Goal: Feedback & Contribution: Leave review/rating

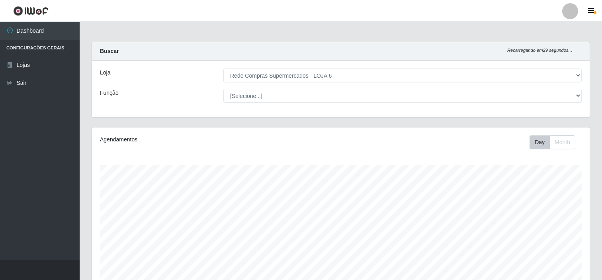
select select "398"
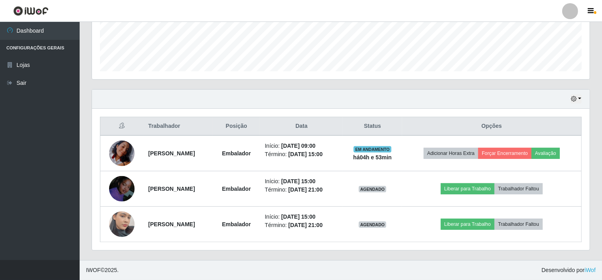
scroll to position [165, 498]
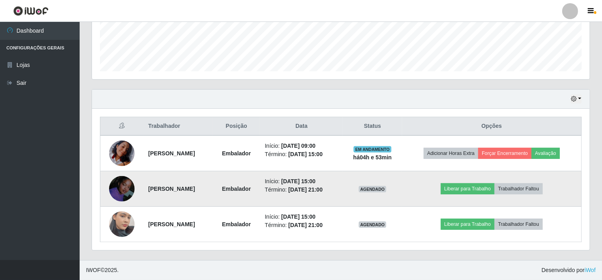
click at [119, 187] on img at bounding box center [121, 188] width 25 height 25
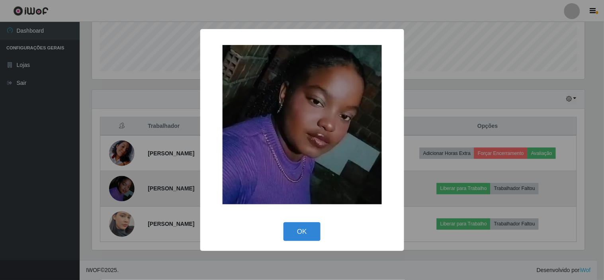
click at [119, 187] on div "× OK Cancel" at bounding box center [302, 140] width 604 height 280
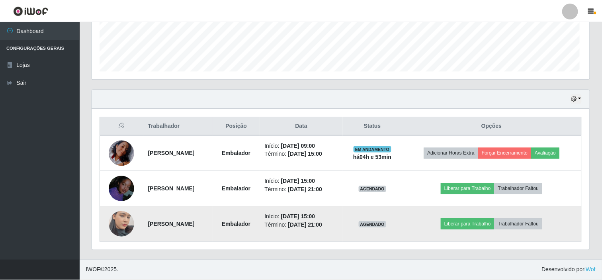
scroll to position [165, 498]
click at [124, 224] on img at bounding box center [121, 223] width 25 height 45
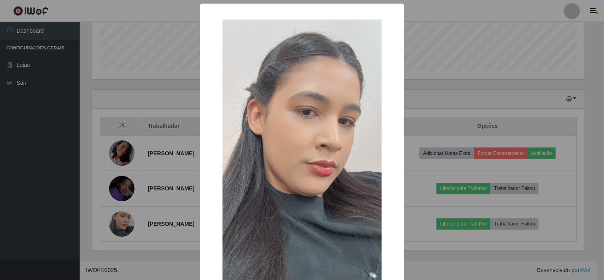
click at [125, 224] on div "× OK Cancel" at bounding box center [302, 140] width 604 height 280
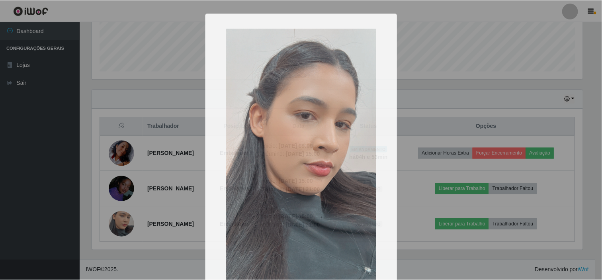
scroll to position [165, 498]
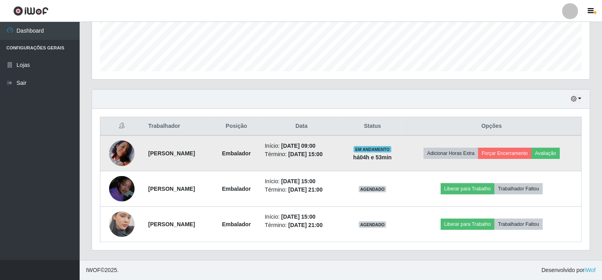
click at [117, 146] on img at bounding box center [121, 153] width 25 height 33
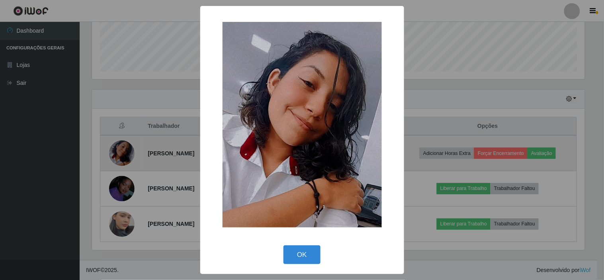
click at [117, 146] on div "× OK Cancel" at bounding box center [302, 140] width 604 height 280
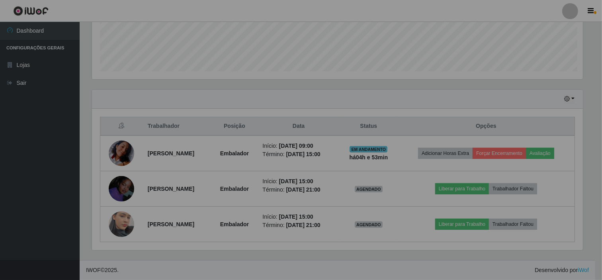
scroll to position [165, 498]
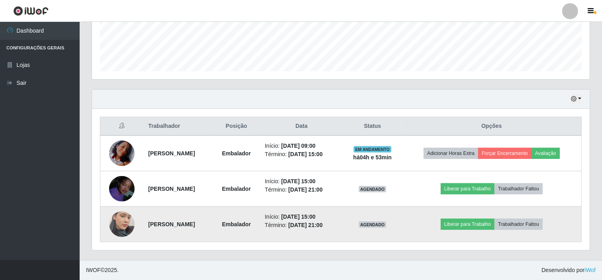
click at [118, 224] on img at bounding box center [121, 223] width 25 height 45
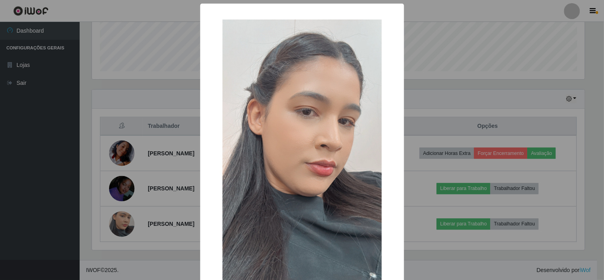
click at [157, 258] on div "× OK Cancel" at bounding box center [302, 140] width 604 height 280
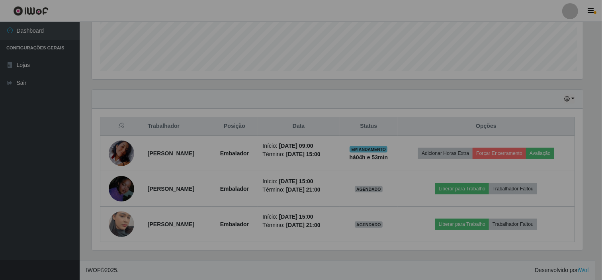
scroll to position [165, 498]
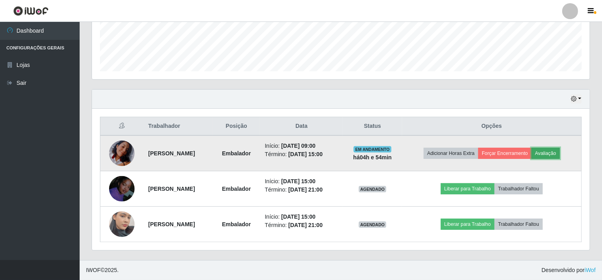
click at [560, 153] on button "Avaliação" at bounding box center [545, 153] width 28 height 11
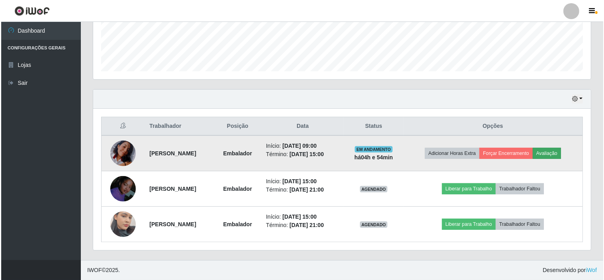
scroll to position [165, 492]
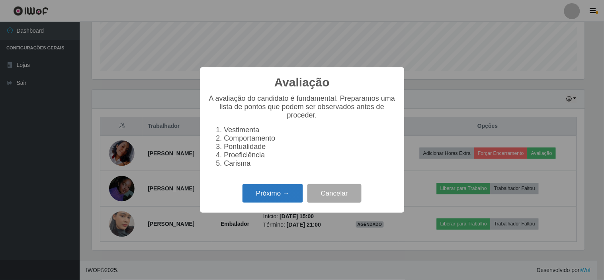
click at [277, 195] on button "Próximo →" at bounding box center [272, 193] width 60 height 19
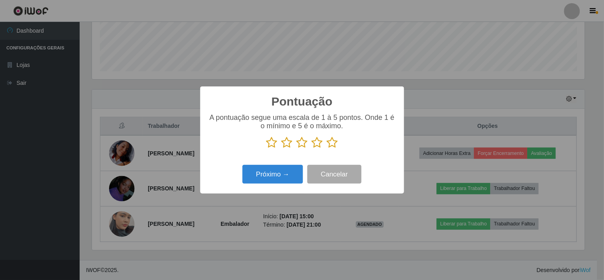
click at [333, 144] on icon at bounding box center [332, 143] width 11 height 12
click at [327, 148] on input "radio" at bounding box center [327, 148] width 0 height 0
click at [276, 172] on button "Próximo →" at bounding box center [272, 174] width 60 height 19
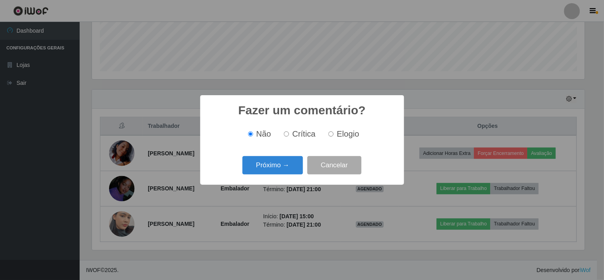
click at [339, 137] on span "Elogio" at bounding box center [348, 133] width 22 height 9
click at [334, 137] on input "Elogio" at bounding box center [330, 133] width 5 height 5
radio input "true"
click at [273, 164] on button "Próximo →" at bounding box center [272, 165] width 60 height 19
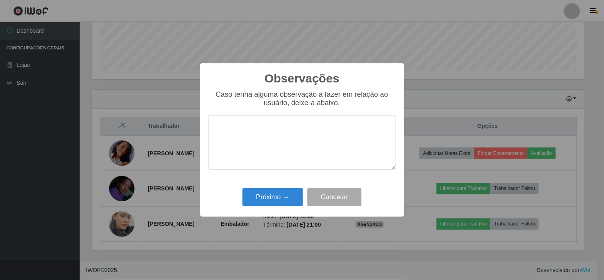
type textarea "a"
type textarea "A"
type textarea "b"
type textarea "Bom atendimento"
click at [283, 197] on button "Próximo →" at bounding box center [272, 197] width 60 height 19
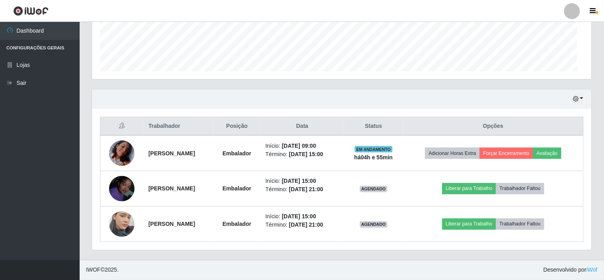
scroll to position [165, 498]
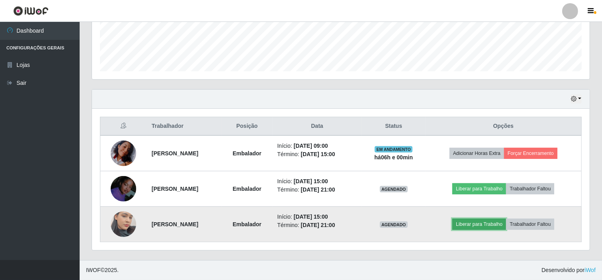
click at [490, 224] on button "Liberar para Trabalho" at bounding box center [479, 224] width 54 height 11
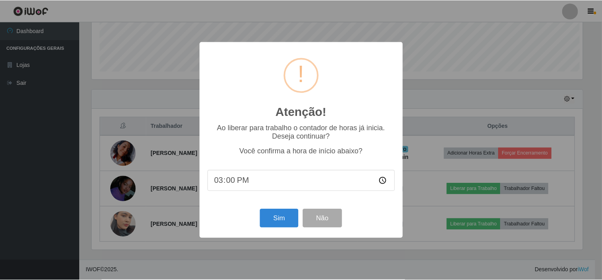
scroll to position [165, 492]
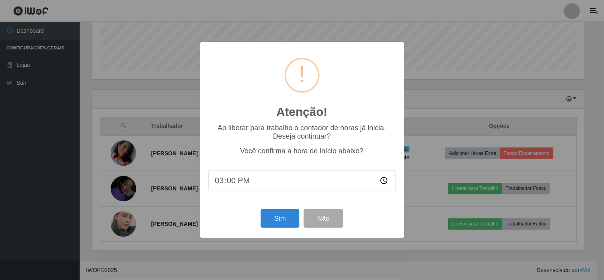
click at [252, 213] on div "Sim Não" at bounding box center [302, 218] width 188 height 23
click at [259, 216] on div "Sim Não" at bounding box center [302, 218] width 188 height 23
click at [272, 217] on button "Sim" at bounding box center [280, 218] width 39 height 19
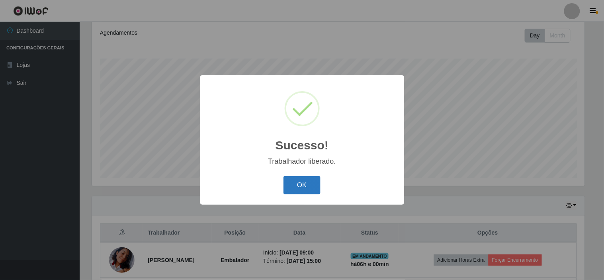
click at [295, 184] on button "OK" at bounding box center [301, 185] width 37 height 19
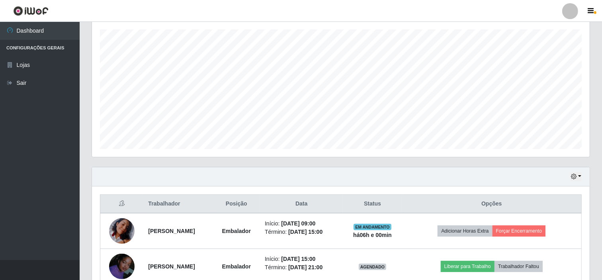
scroll to position [151, 0]
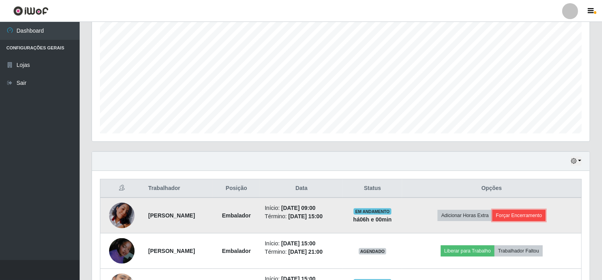
click at [546, 217] on button "Forçar Encerramento" at bounding box center [518, 215] width 53 height 11
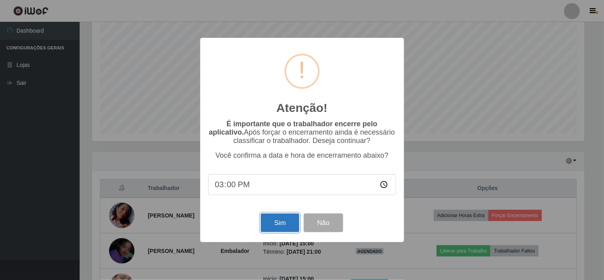
click at [289, 219] on button "Sim" at bounding box center [280, 222] width 39 height 19
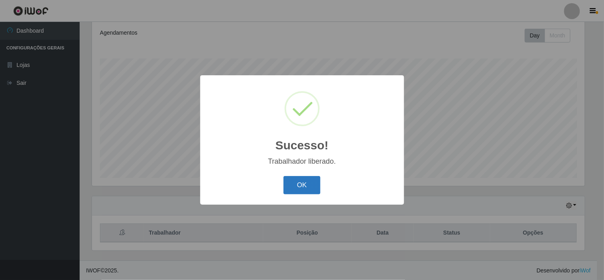
click at [312, 193] on button "OK" at bounding box center [301, 185] width 37 height 19
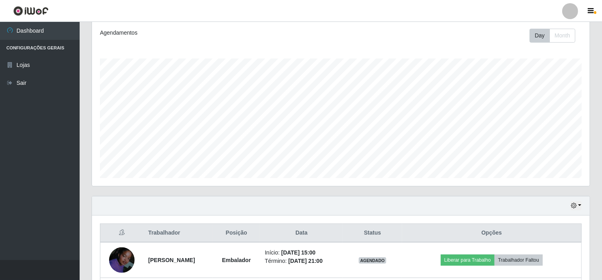
scroll to position [178, 0]
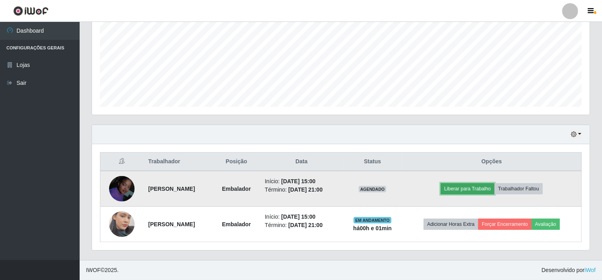
click at [470, 186] on button "Liberar para Trabalho" at bounding box center [468, 188] width 54 height 11
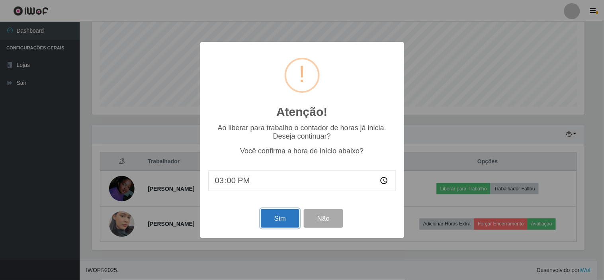
click at [290, 214] on button "Sim" at bounding box center [280, 218] width 39 height 19
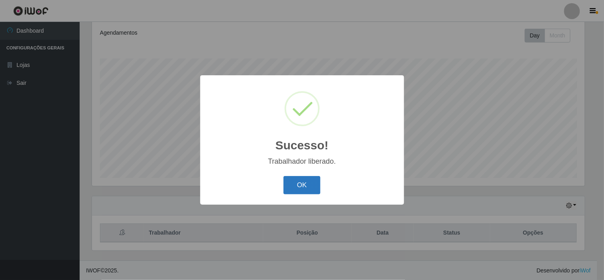
click at [307, 182] on button "OK" at bounding box center [301, 185] width 37 height 19
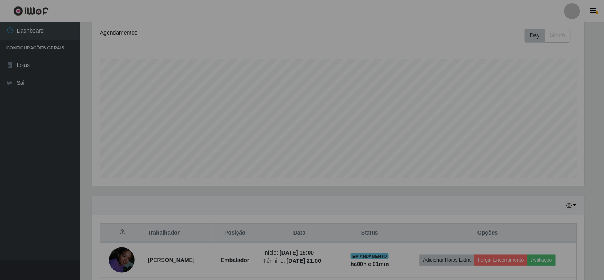
scroll to position [165, 498]
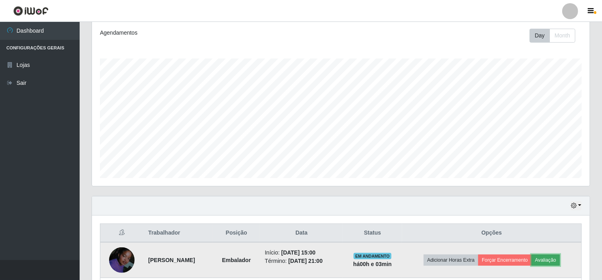
click at [555, 255] on button "Avaliação" at bounding box center [545, 259] width 28 height 11
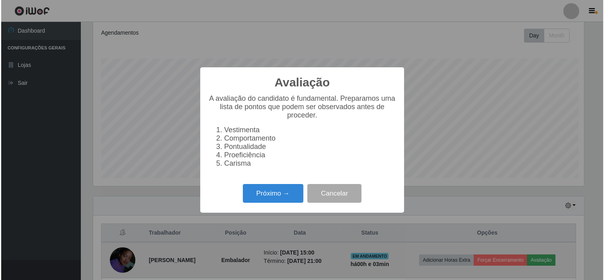
scroll to position [165, 492]
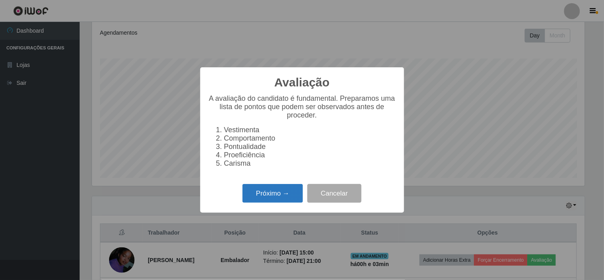
drag, startPoint x: 284, startPoint y: 194, endPoint x: 289, endPoint y: 200, distance: 7.9
click at [289, 200] on button "Próximo →" at bounding box center [272, 193] width 60 height 19
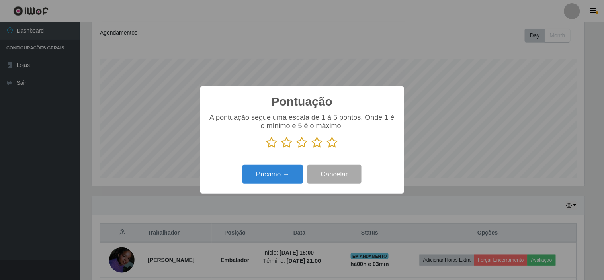
scroll to position [397838, 397510]
click at [272, 150] on div "A pontuação segue uma escala de 1 à 5 pontos. Onde 1 é o mínimo e 5 é o máximo." at bounding box center [302, 133] width 188 height 41
click at [271, 142] on icon at bounding box center [271, 143] width 11 height 12
click at [266, 148] on input "radio" at bounding box center [266, 148] width 0 height 0
click at [283, 173] on button "Próximo →" at bounding box center [272, 174] width 60 height 19
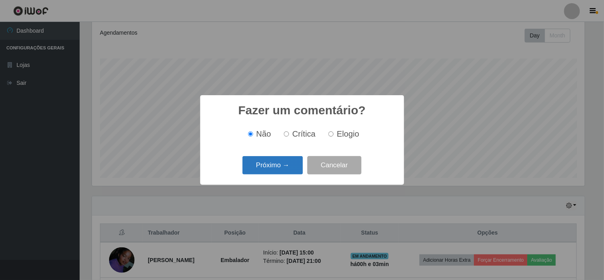
click at [281, 168] on button "Próximo →" at bounding box center [272, 165] width 60 height 19
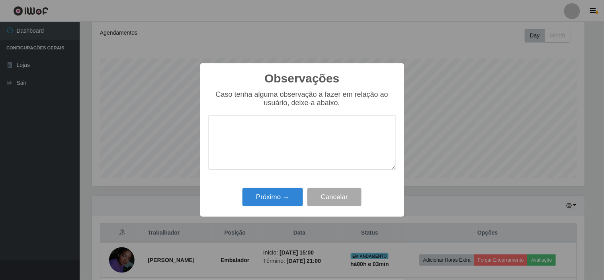
click at [282, 185] on div "Observações × Caso tenha alguma observação a fazer em relação ao usuário, deixe…" at bounding box center [302, 139] width 204 height 153
click at [283, 188] on button "Próximo →" at bounding box center [272, 197] width 60 height 19
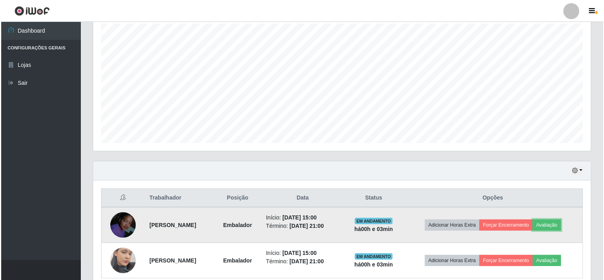
scroll to position [178, 0]
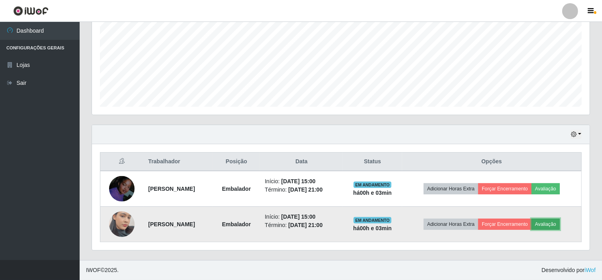
click at [543, 221] on button "Avaliação" at bounding box center [545, 224] width 28 height 11
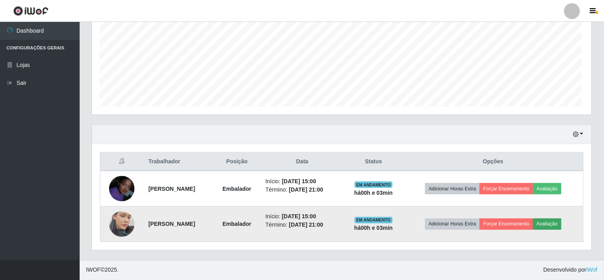
scroll to position [165, 492]
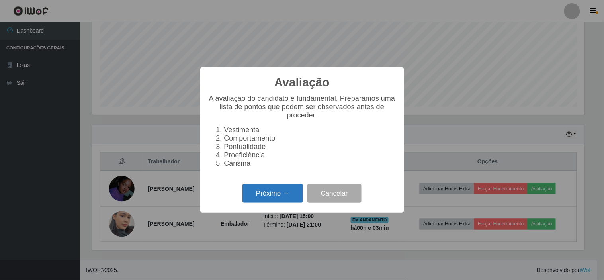
click at [285, 193] on button "Próximo →" at bounding box center [272, 193] width 60 height 19
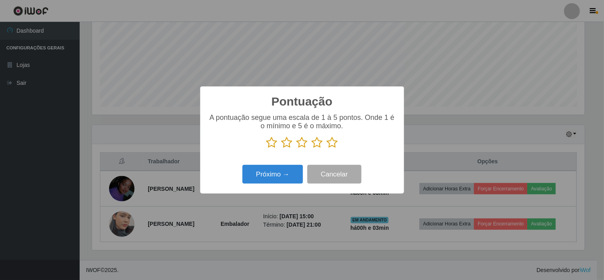
click at [334, 140] on icon at bounding box center [332, 143] width 11 height 12
click at [327, 148] on input "radio" at bounding box center [327, 148] width 0 height 0
click at [279, 179] on button "Próximo →" at bounding box center [272, 174] width 60 height 19
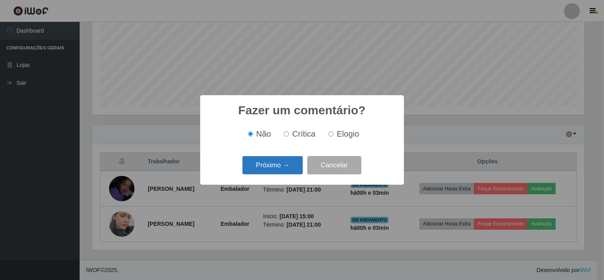
click at [285, 174] on button "Próximo →" at bounding box center [272, 165] width 60 height 19
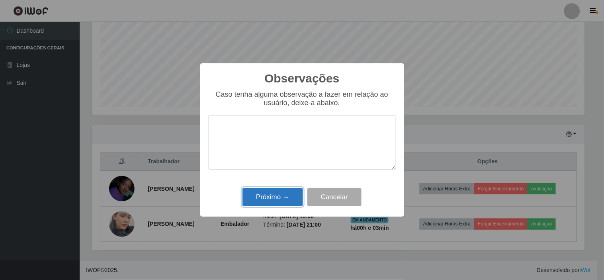
click at [284, 194] on button "Próximo →" at bounding box center [272, 197] width 60 height 19
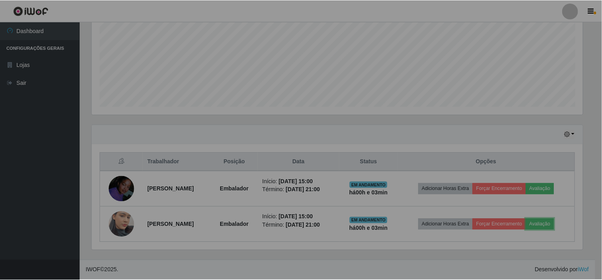
scroll to position [165, 498]
